Goal: Find specific page/section: Find specific page/section

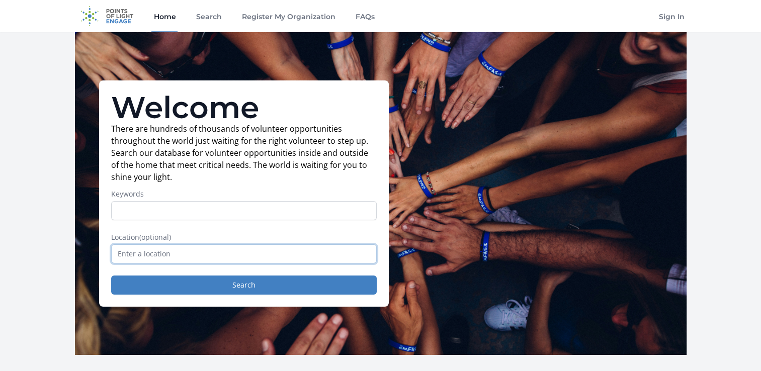
click at [249, 255] on input "text" at bounding box center [243, 253] width 265 height 19
type input "n"
click at [211, 251] on input "[US_STATE], [GEOGRAPHIC_DATA], [GEOGRAPHIC_DATA]" at bounding box center [243, 253] width 265 height 19
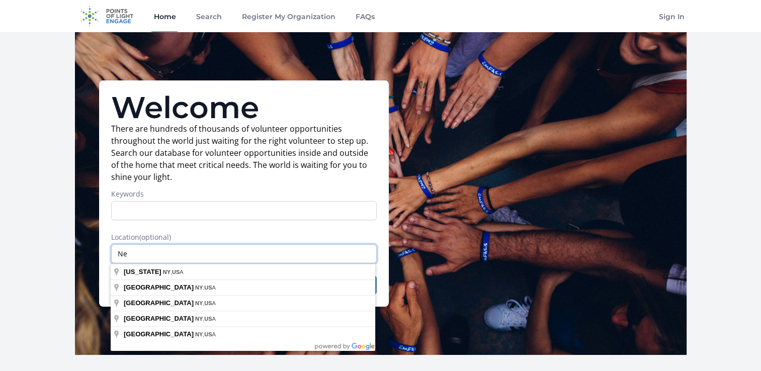
type input "N"
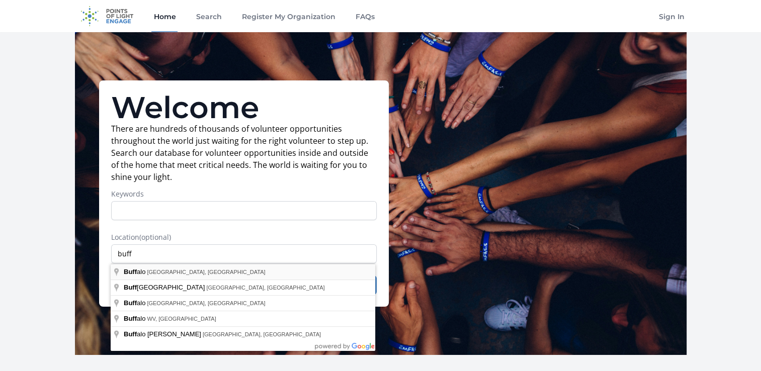
type input "[GEOGRAPHIC_DATA], [GEOGRAPHIC_DATA], [GEOGRAPHIC_DATA]"
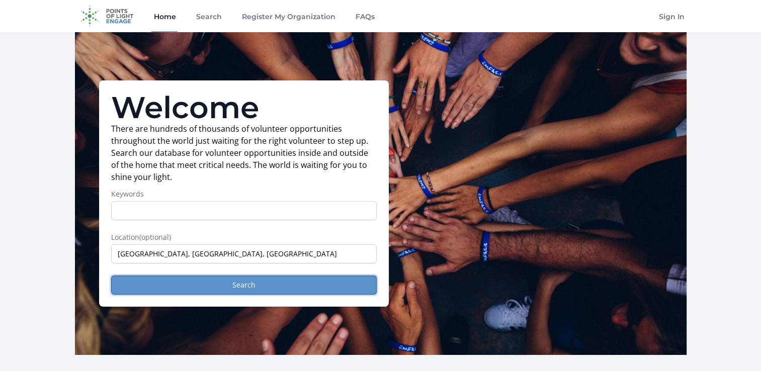
click at [225, 281] on button "Search" at bounding box center [243, 285] width 265 height 19
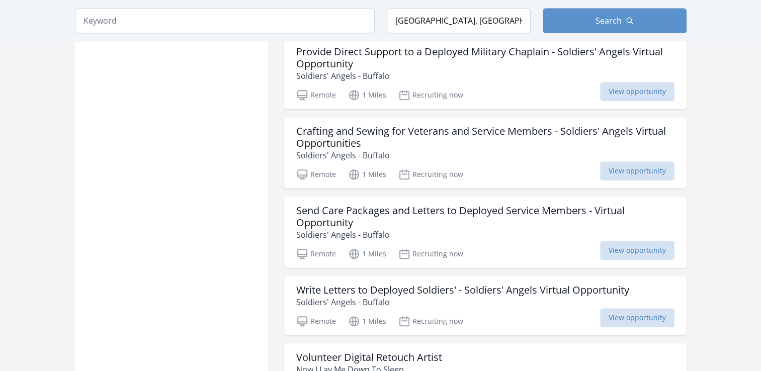
scroll to position [996, 0]
